Goal: Find specific page/section: Find specific page/section

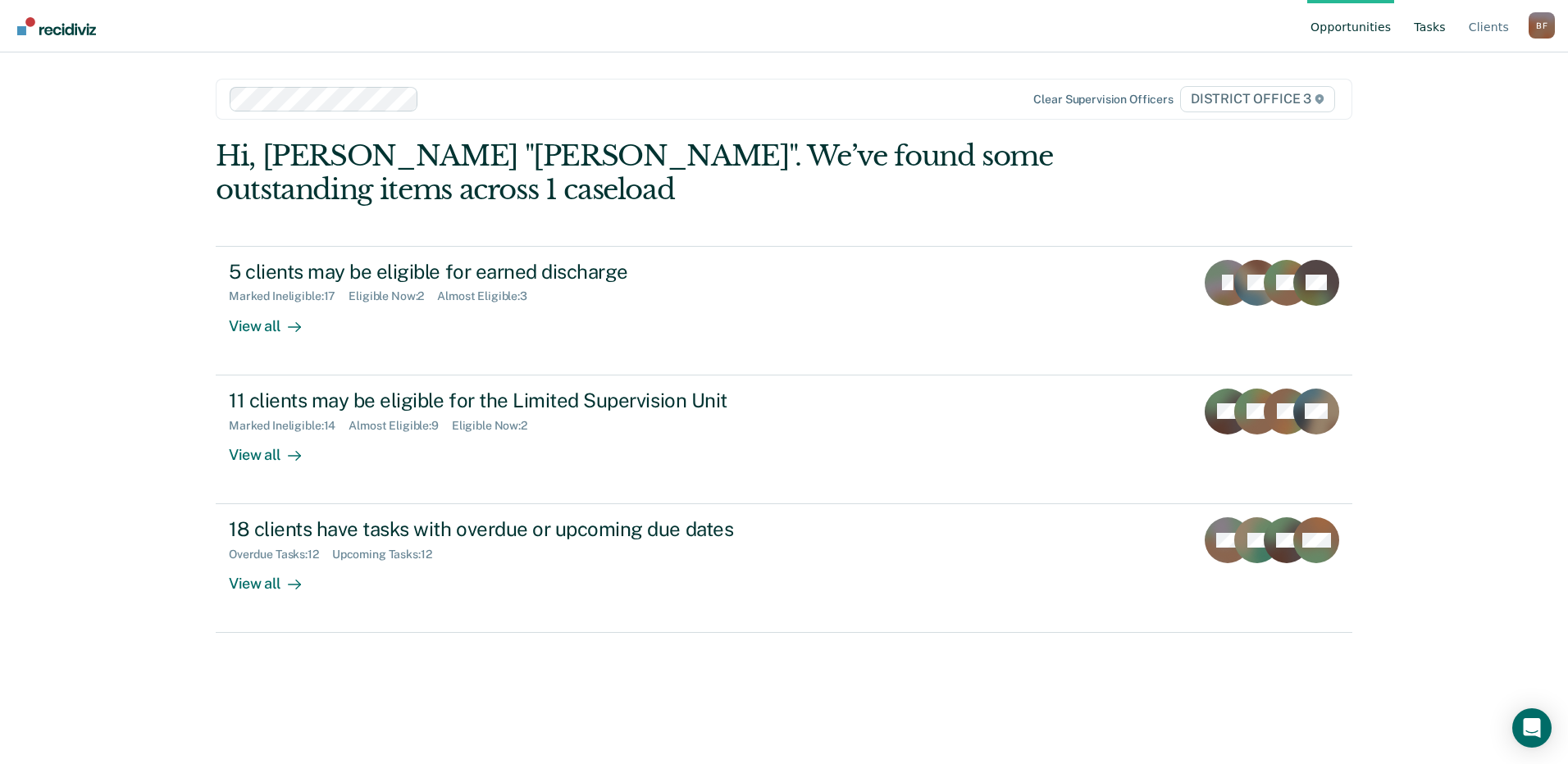
click at [1427, 30] on link "Tasks" at bounding box center [1430, 26] width 38 height 52
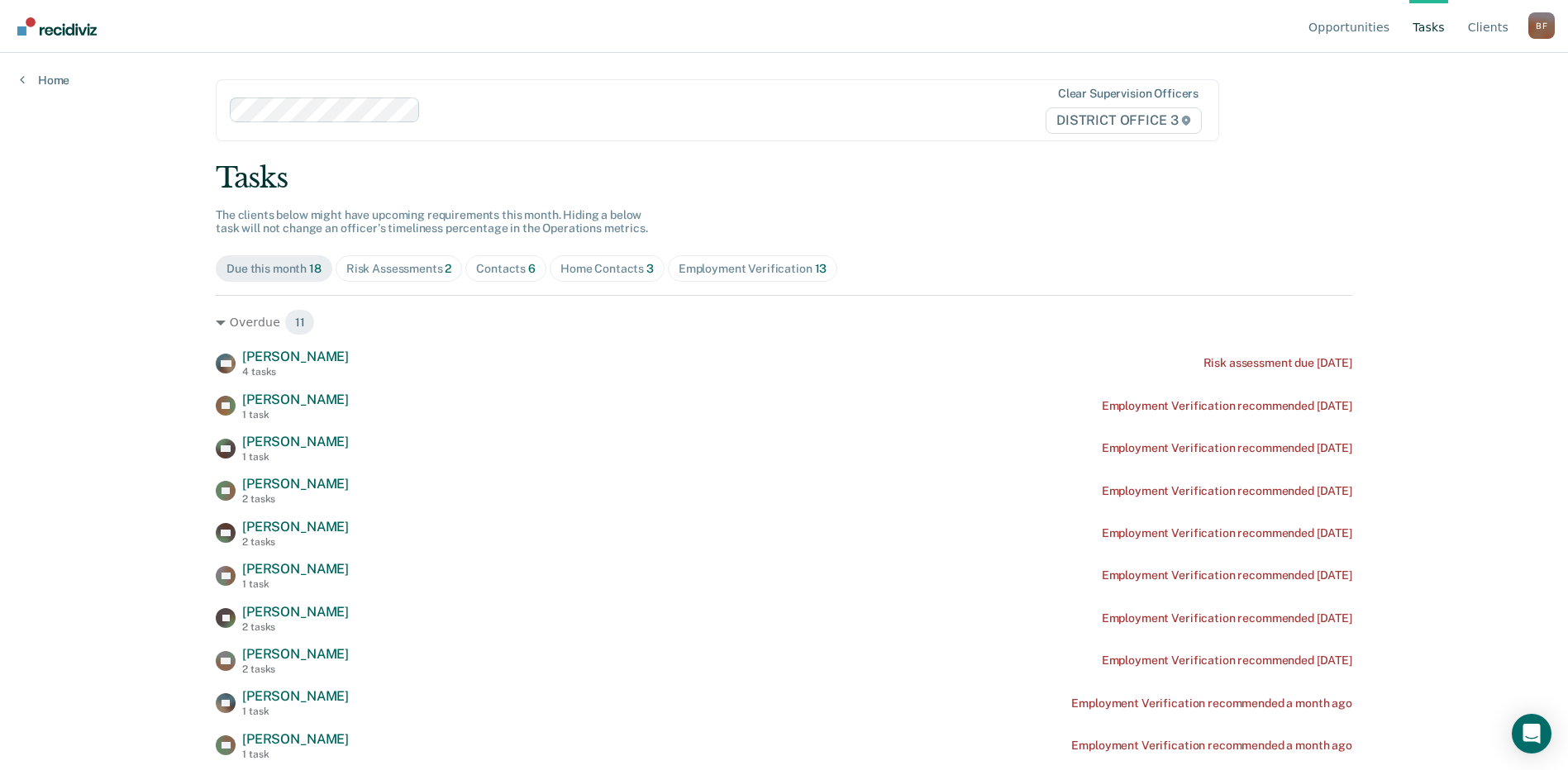
click at [378, 270] on div "Risk Assessments 2" at bounding box center [399, 268] width 106 height 14
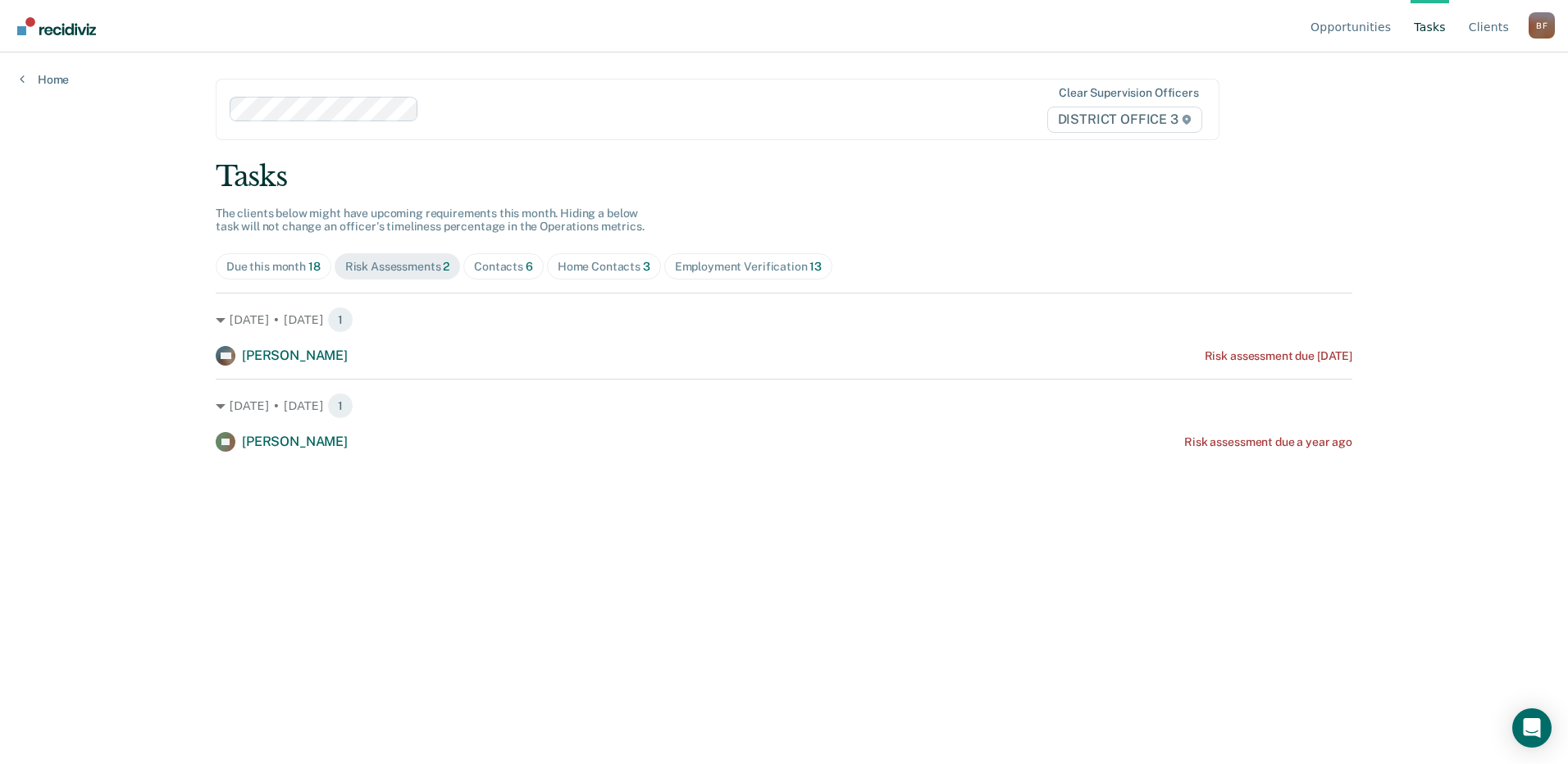
click at [493, 269] on div "Contacts 6" at bounding box center [503, 266] width 59 height 14
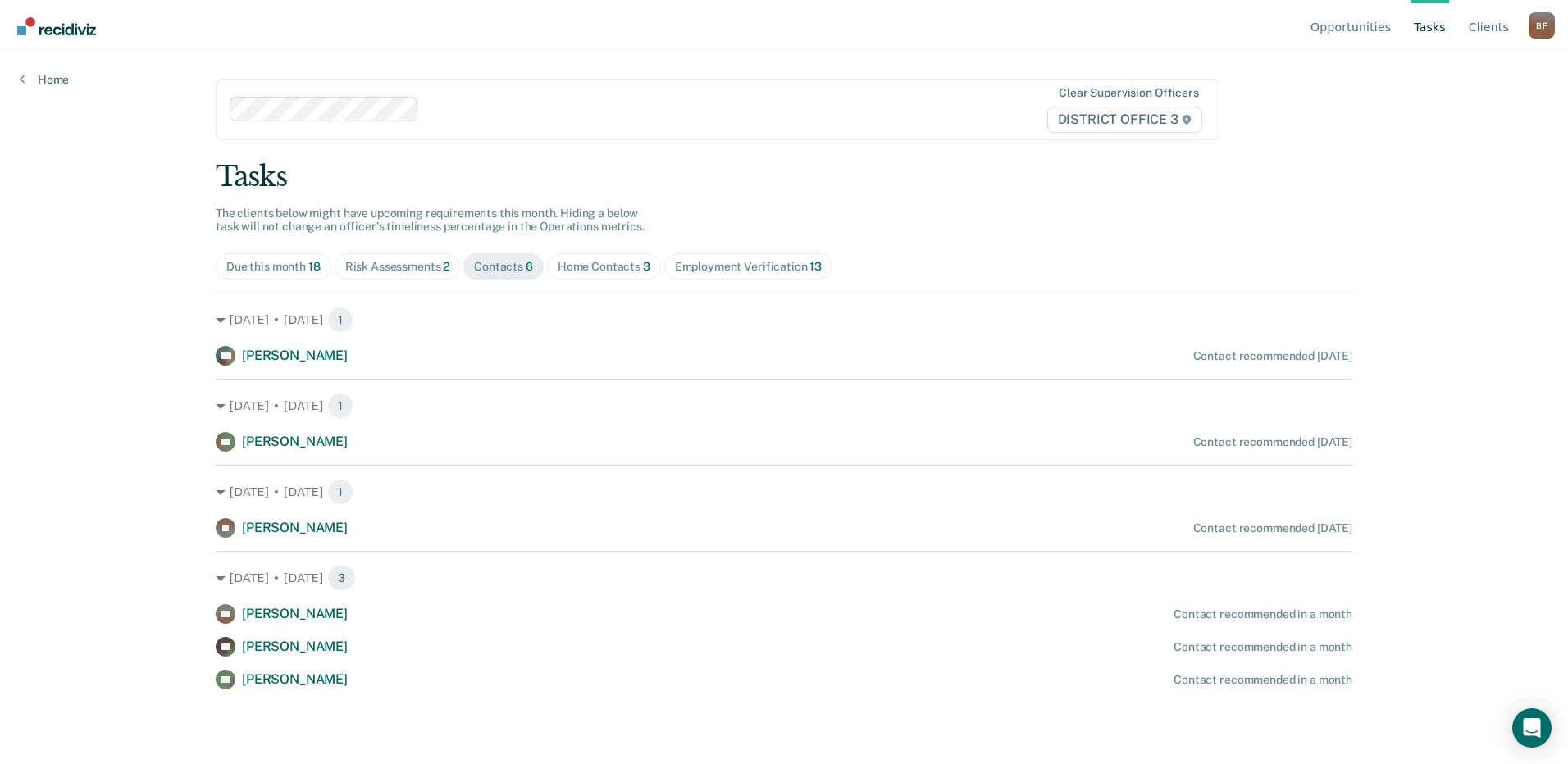
click at [602, 264] on div "Home Contacts 3" at bounding box center [603, 266] width 92 height 14
